Goal: Navigation & Orientation: Understand site structure

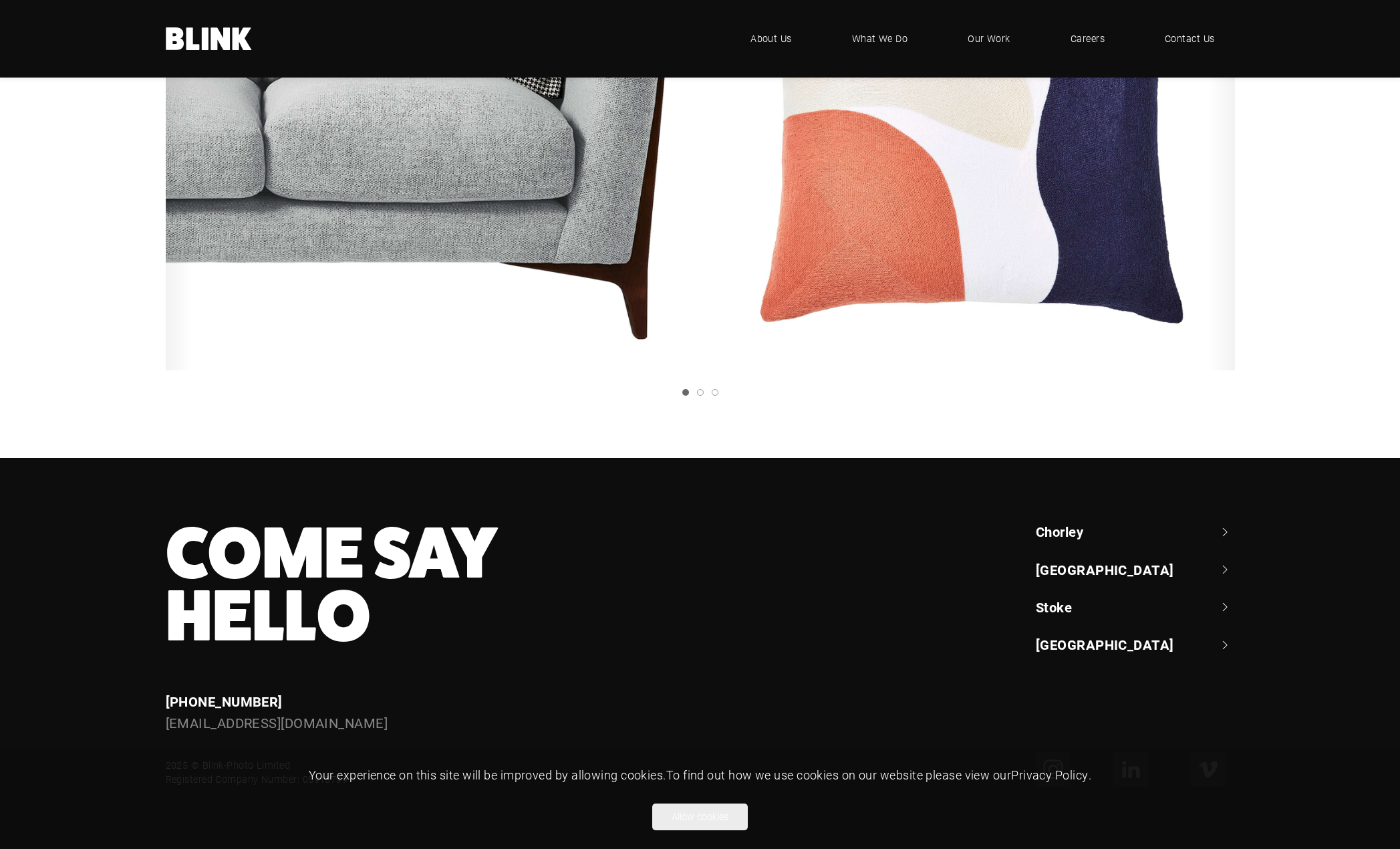
scroll to position [477, 0]
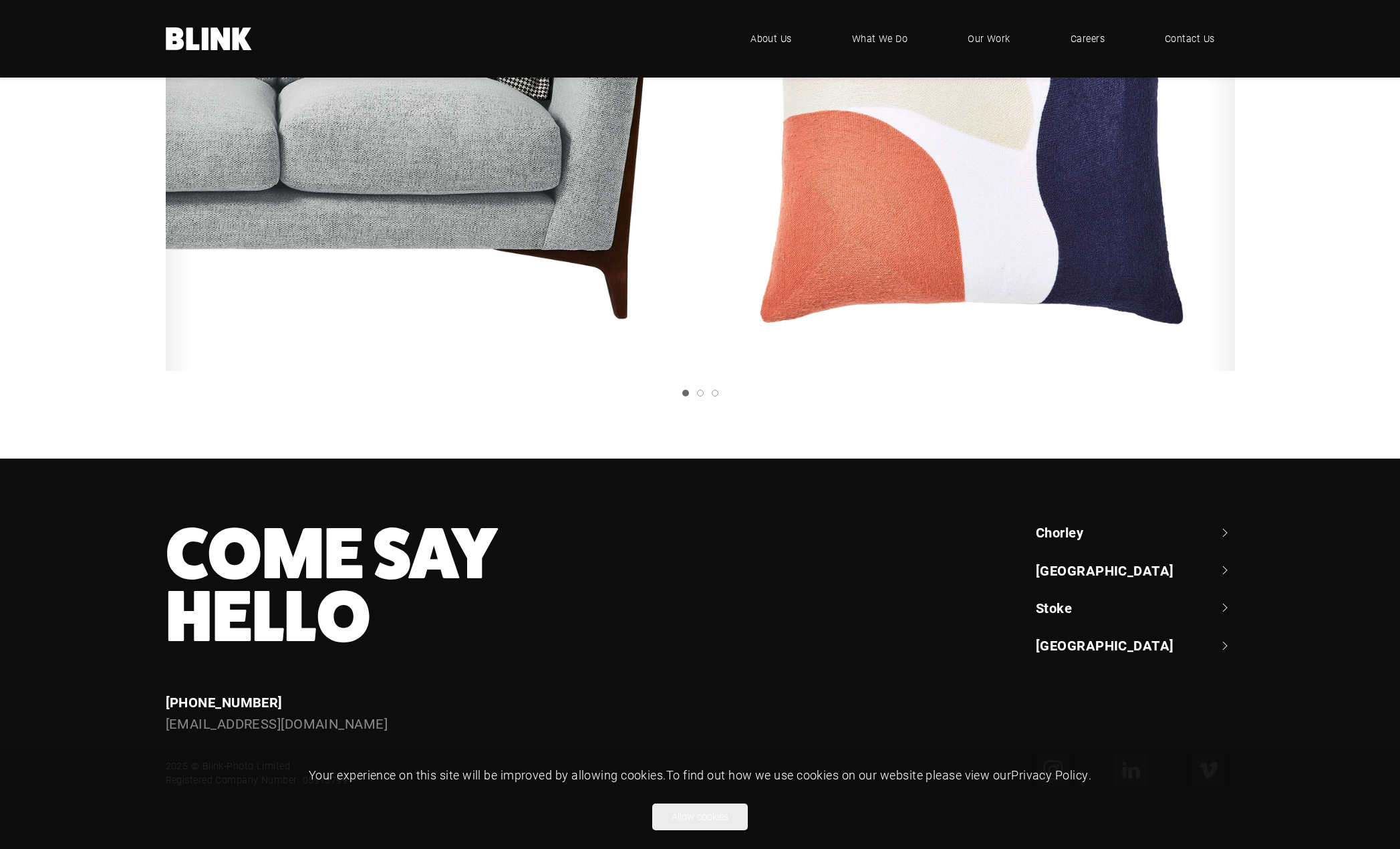
click at [1220, 645] on link "[GEOGRAPHIC_DATA]" at bounding box center [1135, 644] width 199 height 19
click at [1202, 606] on link "Stoke" at bounding box center [1135, 607] width 199 height 19
click at [1204, 571] on link "[GEOGRAPHIC_DATA]" at bounding box center [1135, 569] width 199 height 19
click at [1189, 533] on link "Chorley" at bounding box center [1135, 532] width 199 height 19
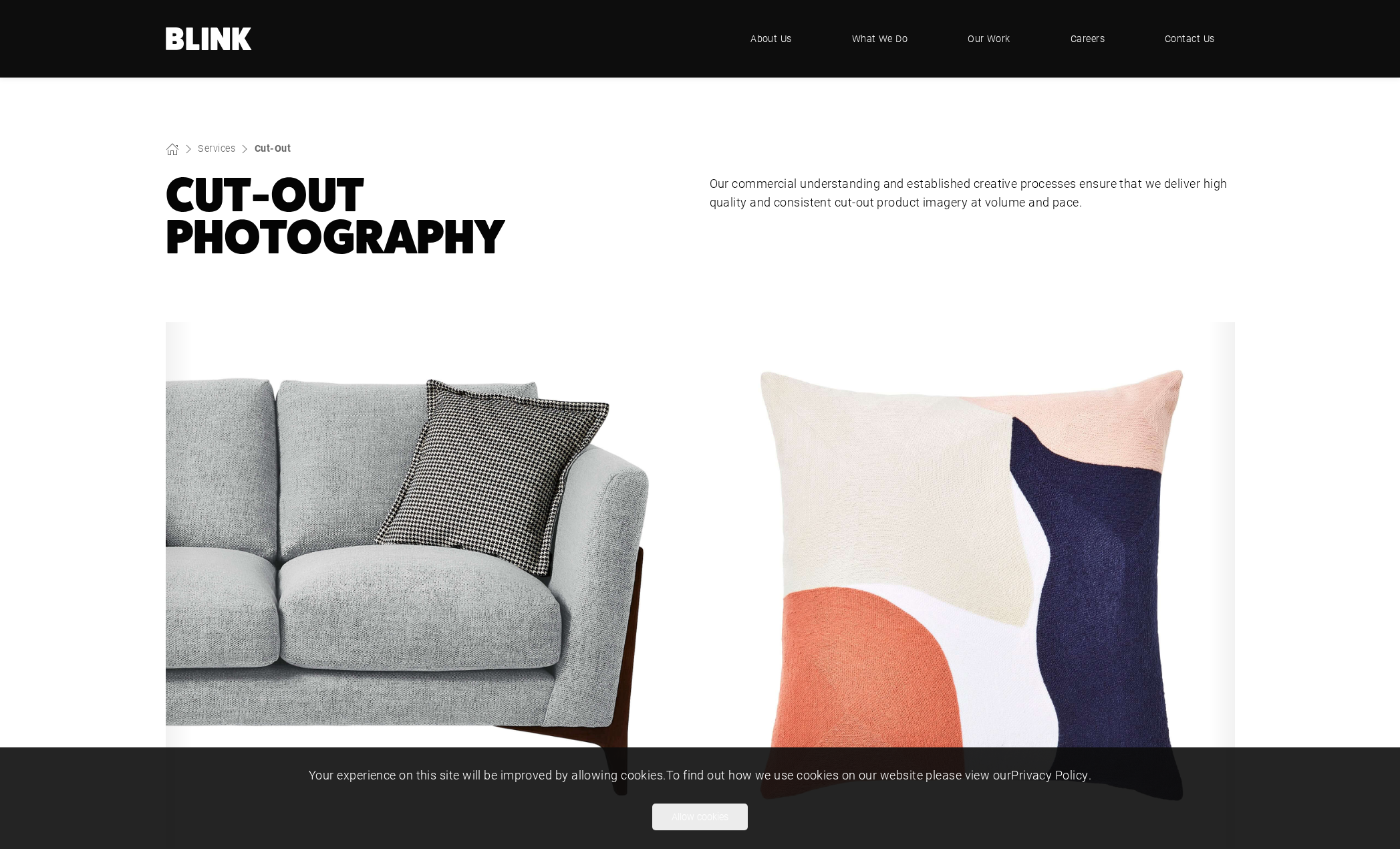
scroll to position [0, 0]
click at [874, 37] on span "What We Do" at bounding box center [880, 38] width 57 height 15
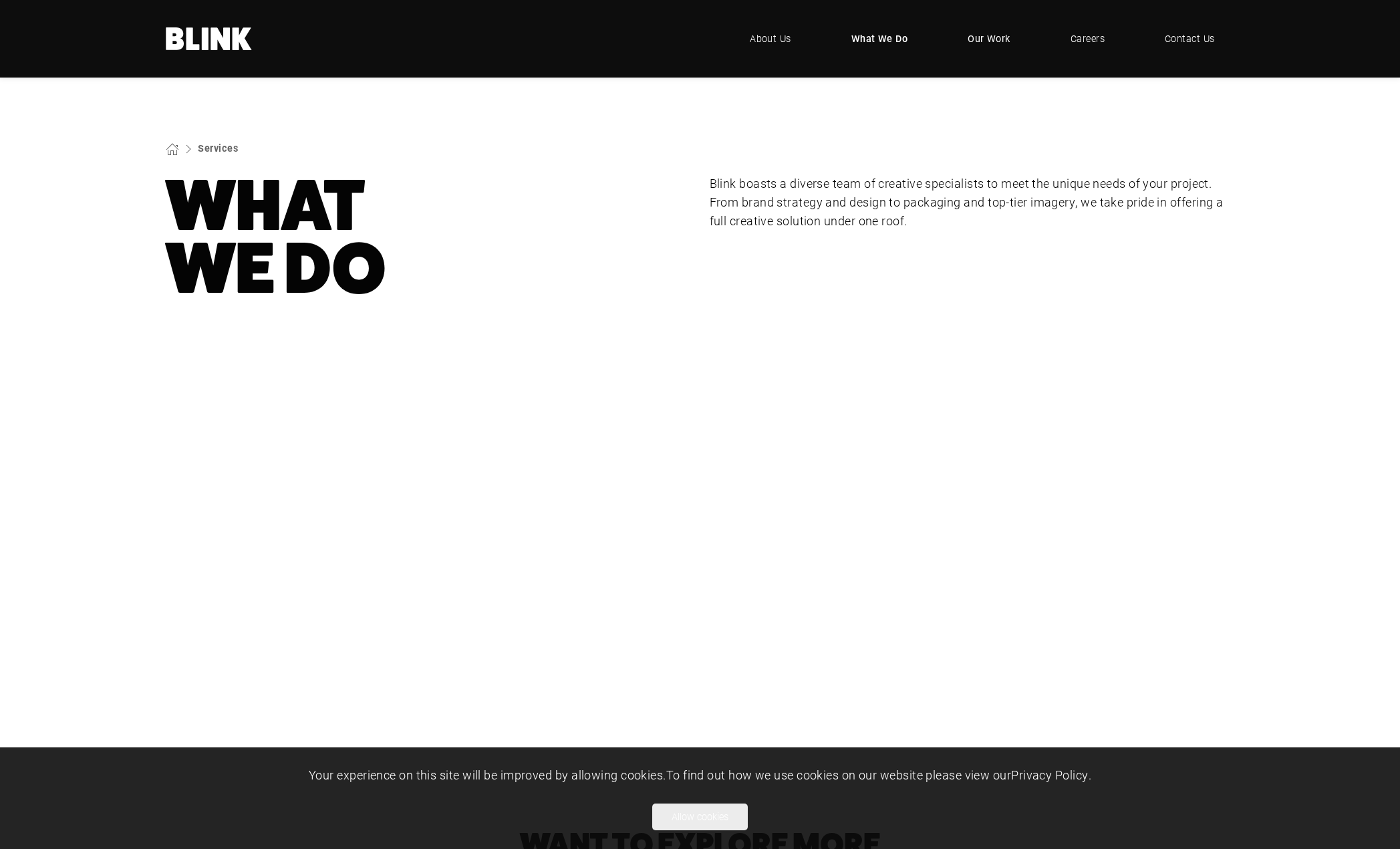
click at [999, 39] on span "Our Work" at bounding box center [989, 38] width 43 height 15
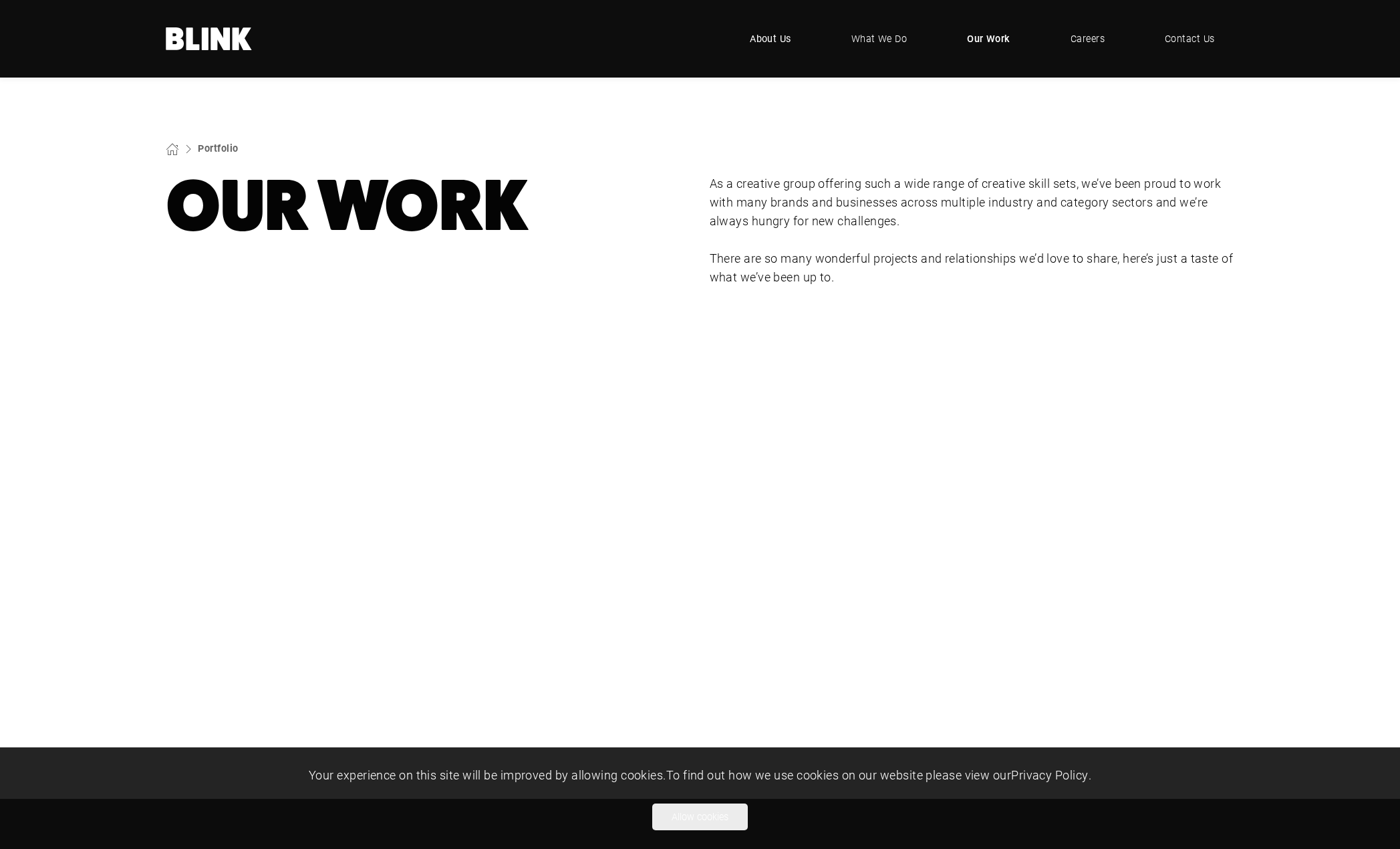
click at [771, 42] on span "About Us" at bounding box center [770, 38] width 42 height 15
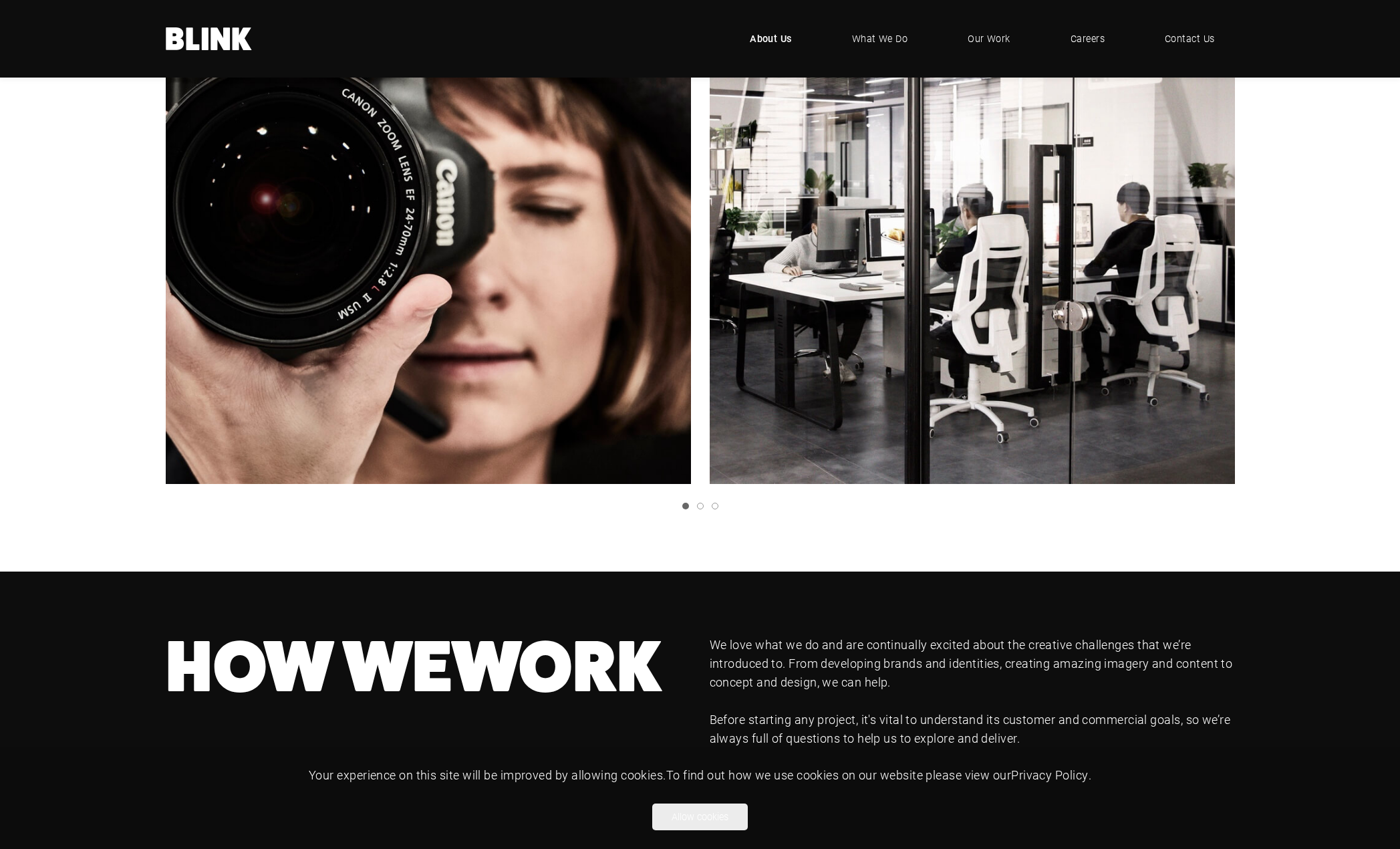
scroll to position [450, 0]
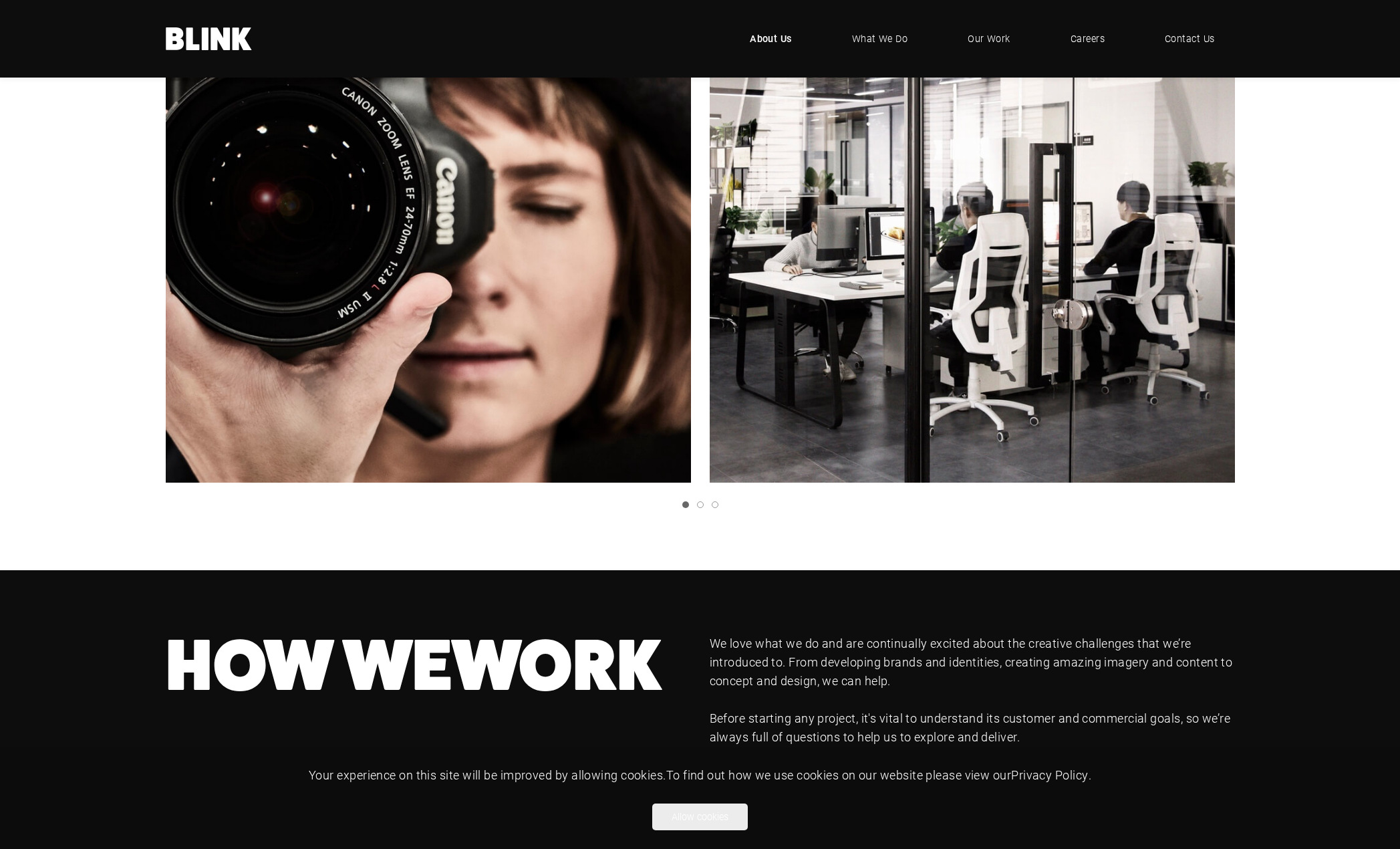
drag, startPoint x: 985, startPoint y: 363, endPoint x: 548, endPoint y: 356, distance: 437.1
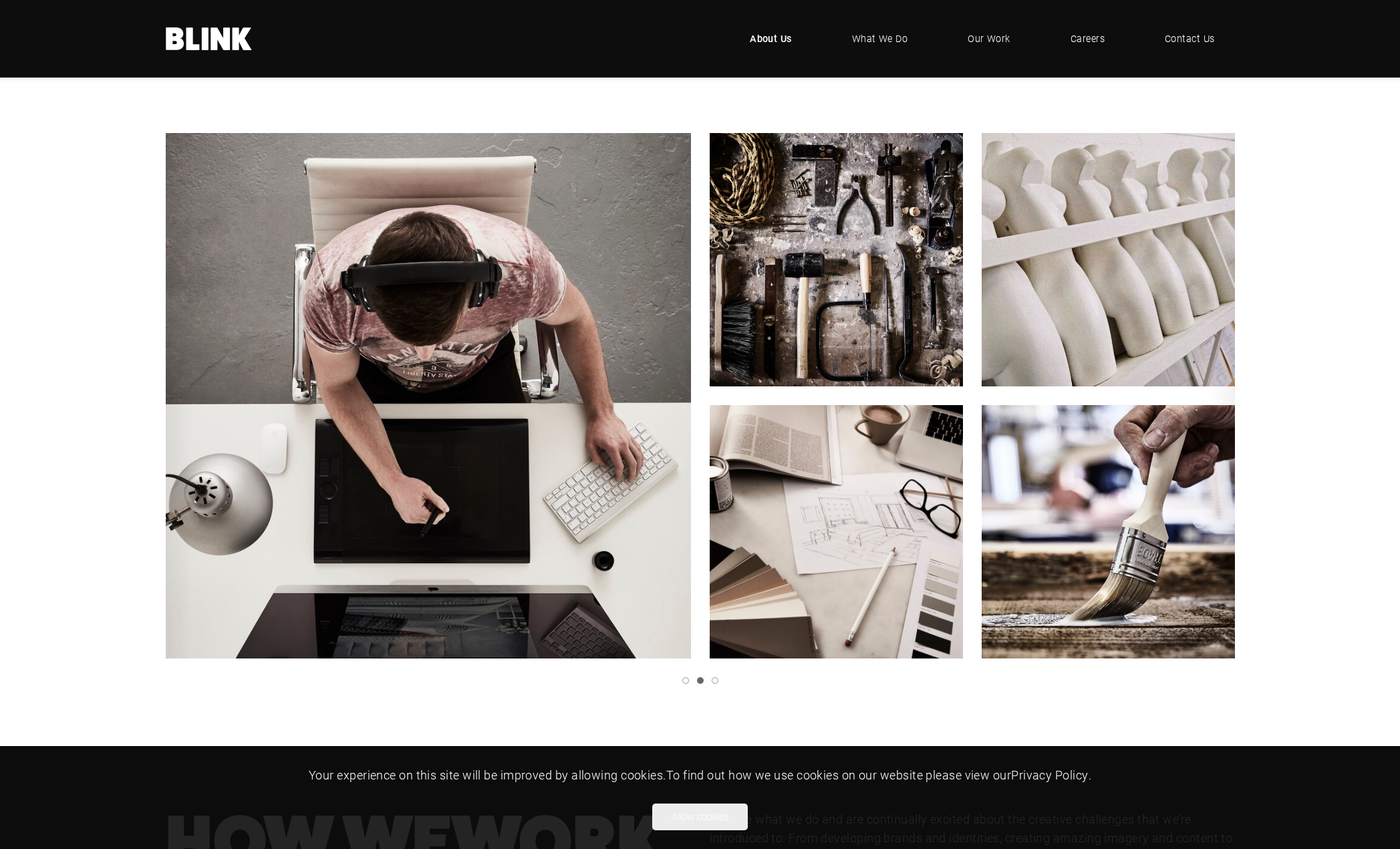
scroll to position [277, 0]
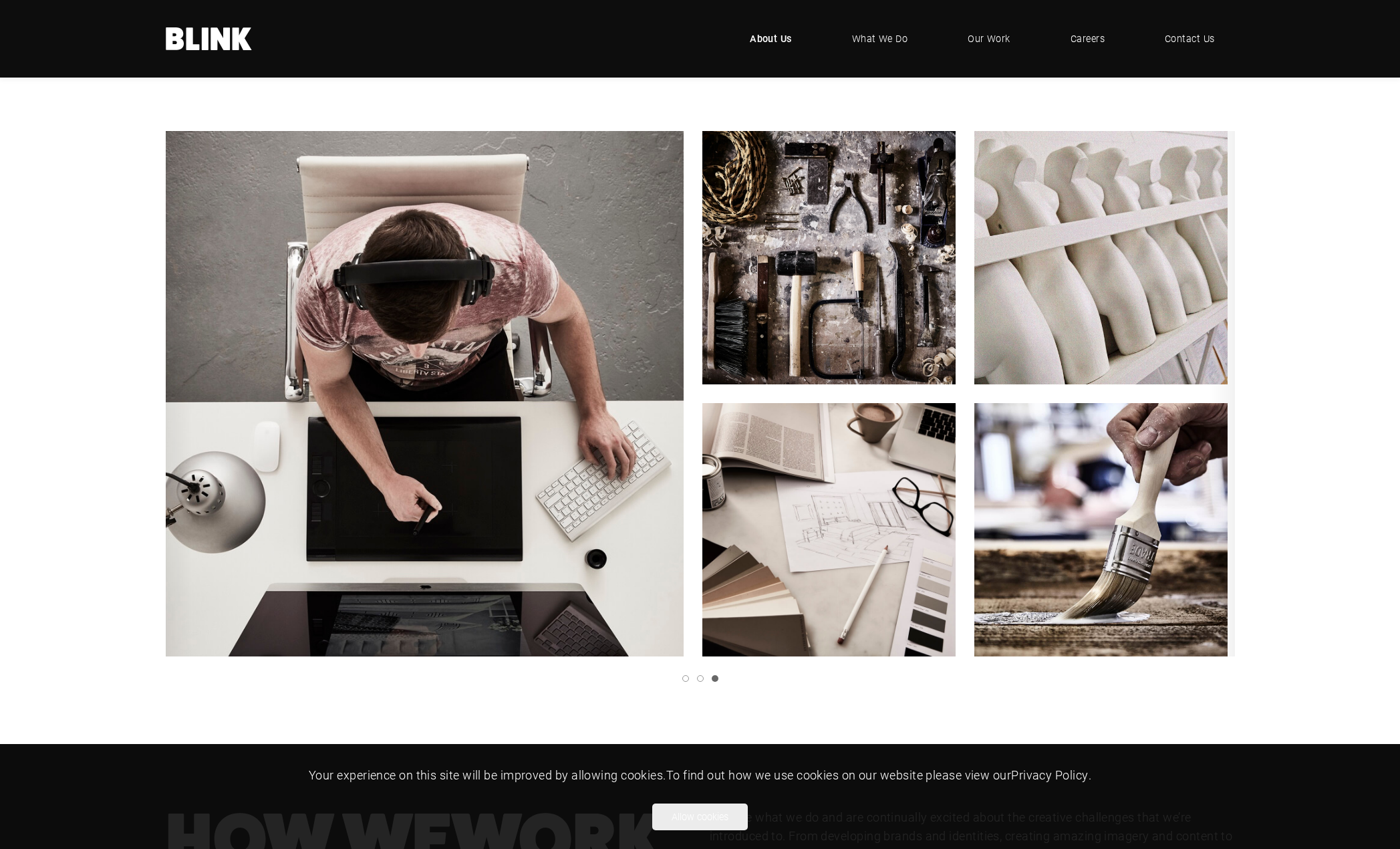
drag, startPoint x: 934, startPoint y: 313, endPoint x: 499, endPoint y: 341, distance: 435.9
click at [702, 341] on img "2 of 3" at bounding box center [829, 257] width 253 height 253
